Goal: Check status: Check status

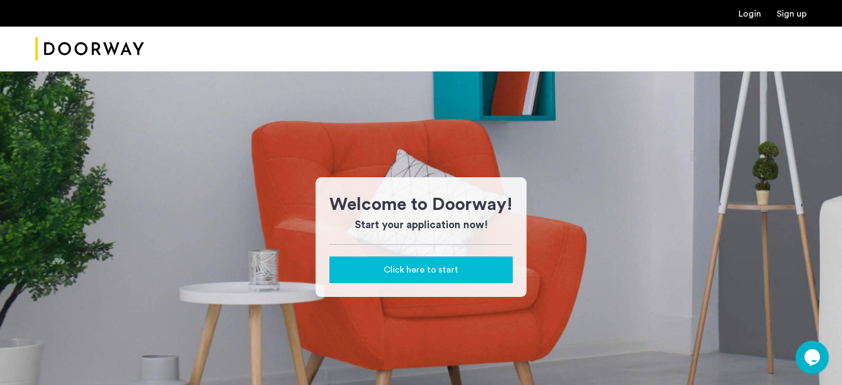
click at [741, 20] on div "Login Sign up" at bounding box center [421, 13] width 842 height 27
click at [749, 12] on link "Login" at bounding box center [750, 13] width 23 height 9
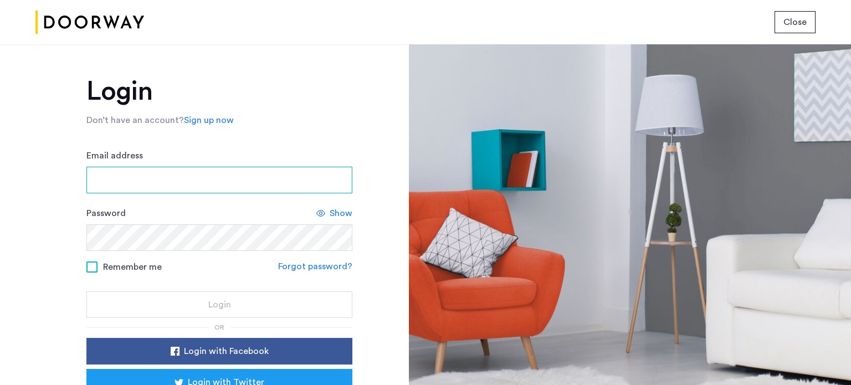
click at [240, 182] on input "Email address" at bounding box center [219, 180] width 266 height 27
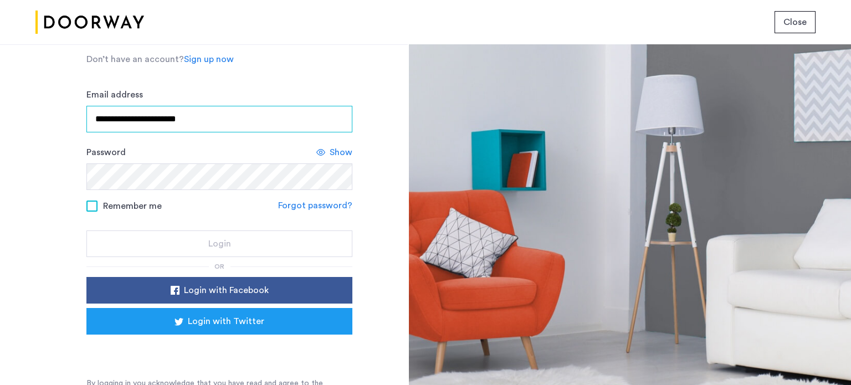
scroll to position [61, 0]
type input "**********"
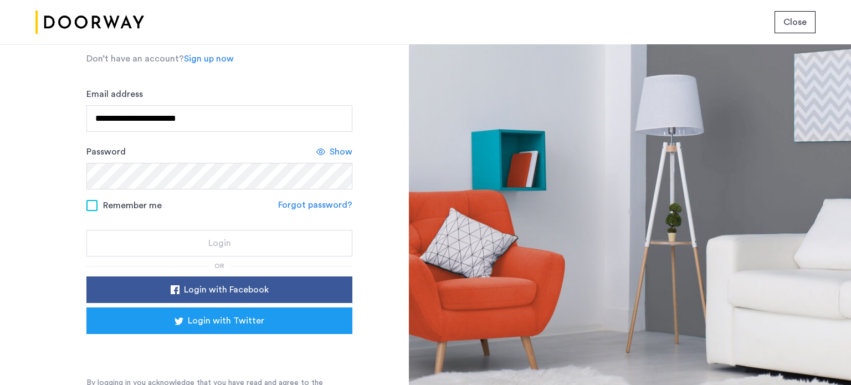
click at [148, 208] on span "Remember me" at bounding box center [132, 205] width 59 height 13
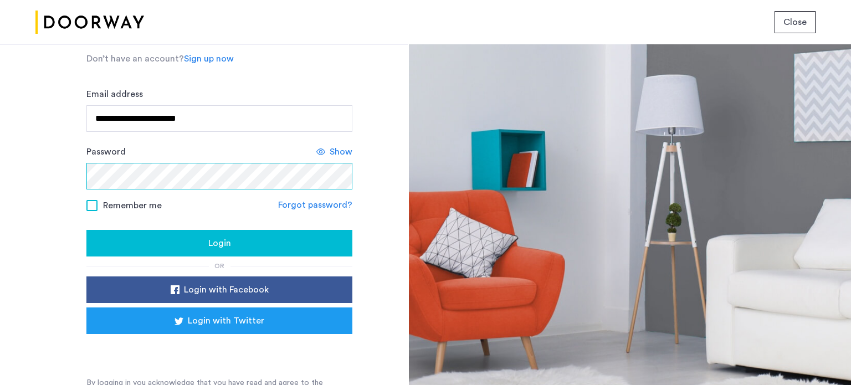
click at [86, 230] on button "Login" at bounding box center [219, 243] width 266 height 27
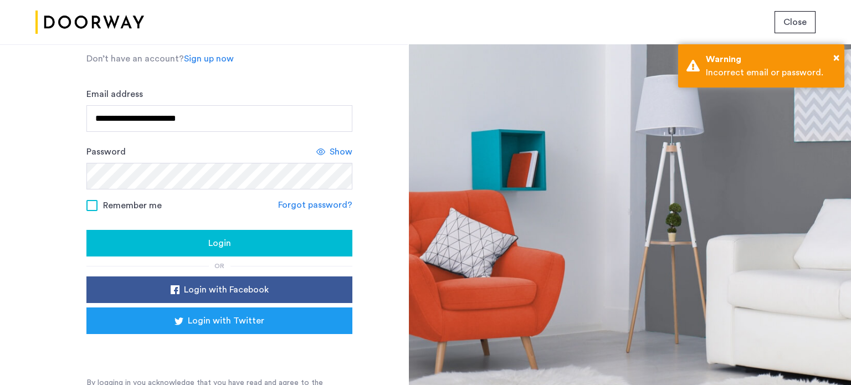
click at [326, 151] on div "Show" at bounding box center [334, 151] width 36 height 13
click at [86, 230] on button "Login" at bounding box center [219, 243] width 266 height 27
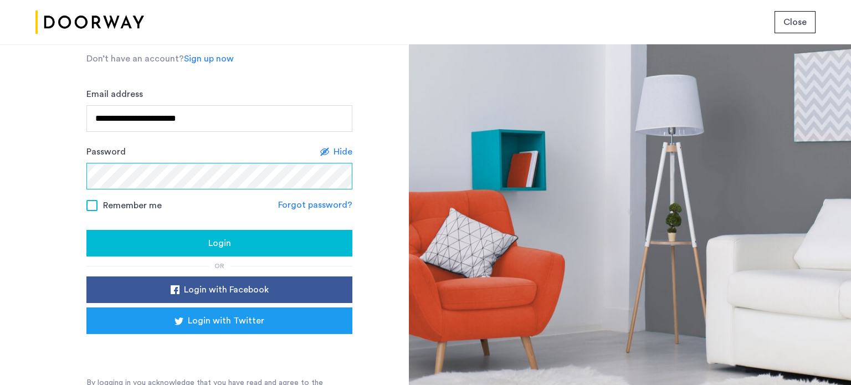
click at [86, 230] on button "Login" at bounding box center [219, 243] width 266 height 27
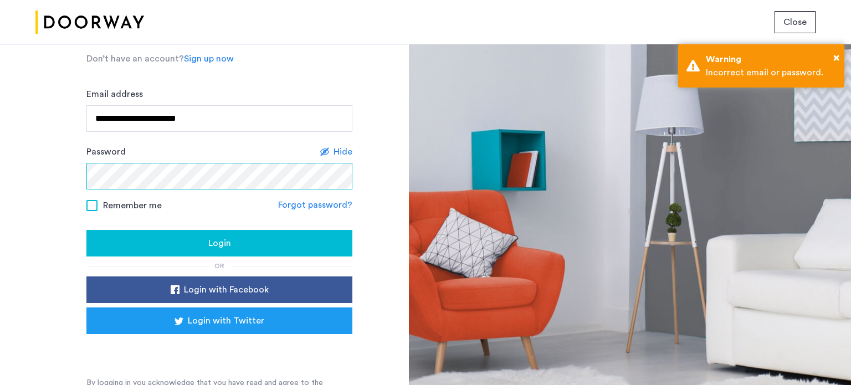
click at [86, 230] on button "Login" at bounding box center [219, 243] width 266 height 27
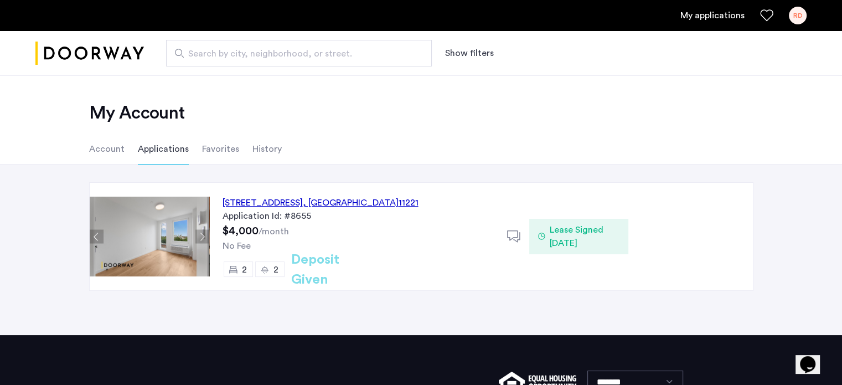
click at [350, 210] on div "Application Id: #8655" at bounding box center [358, 215] width 271 height 13
click at [310, 203] on div "972 Bushwick Avenue, Unit 6F, Brooklyn , NY 11221" at bounding box center [321, 202] width 196 height 13
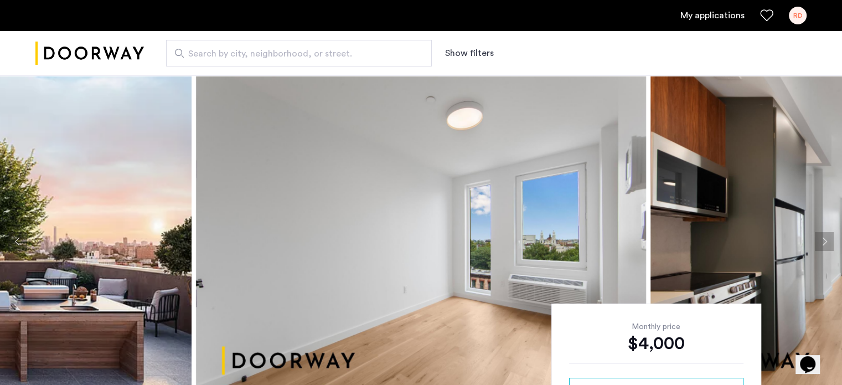
click at [647, 13] on ul "My applications RD" at bounding box center [420, 16] width 771 height 18
click at [795, 14] on div "RD" at bounding box center [798, 16] width 18 height 18
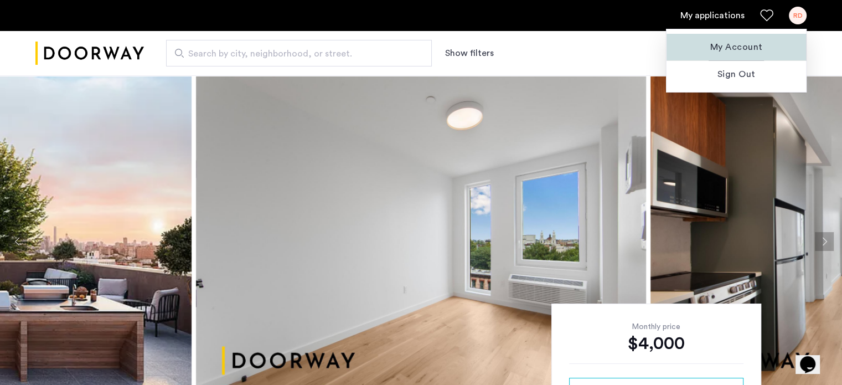
click at [743, 56] on button "My Account" at bounding box center [737, 47] width 140 height 27
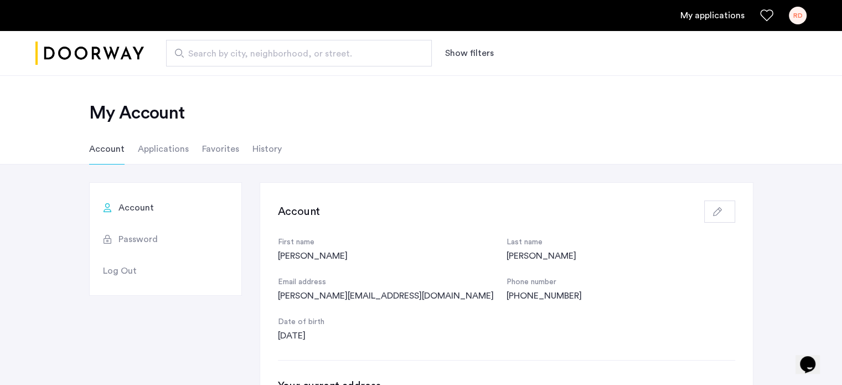
click at [164, 148] on li "Applications" at bounding box center [163, 148] width 51 height 31
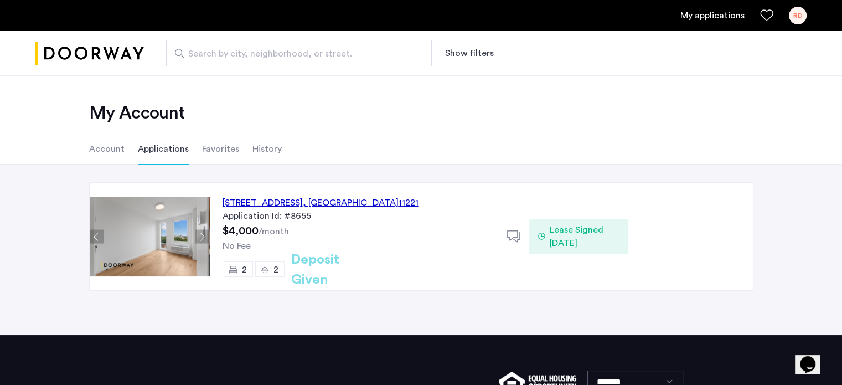
click at [319, 263] on h2 "Deposit Given" at bounding box center [335, 270] width 88 height 40
